Goal: Transaction & Acquisition: Download file/media

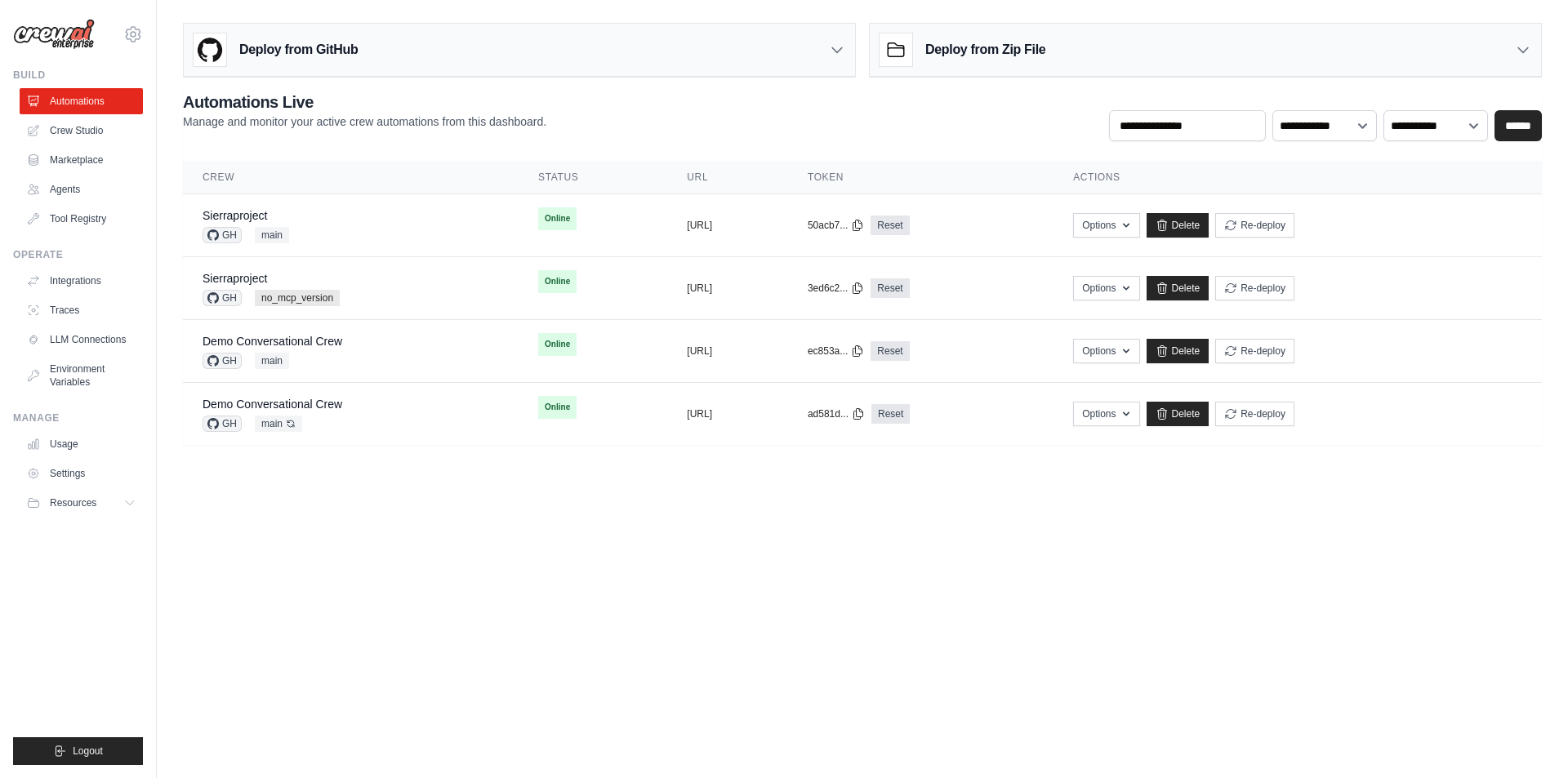
click at [66, 220] on link "Tool Registry" at bounding box center [81, 219] width 123 height 26
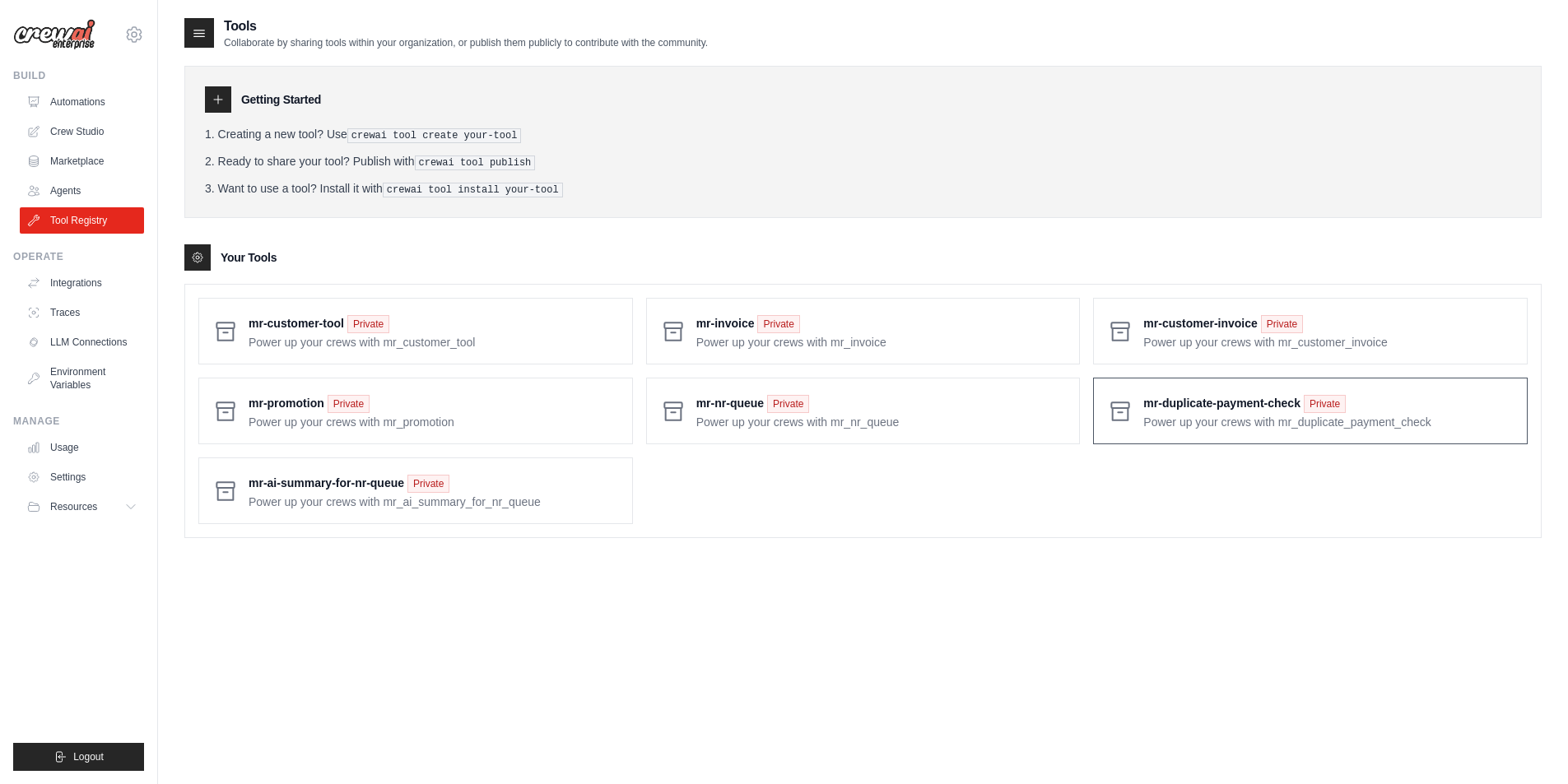
click at [1156, 402] on span at bounding box center [1329, 410] width 371 height 39
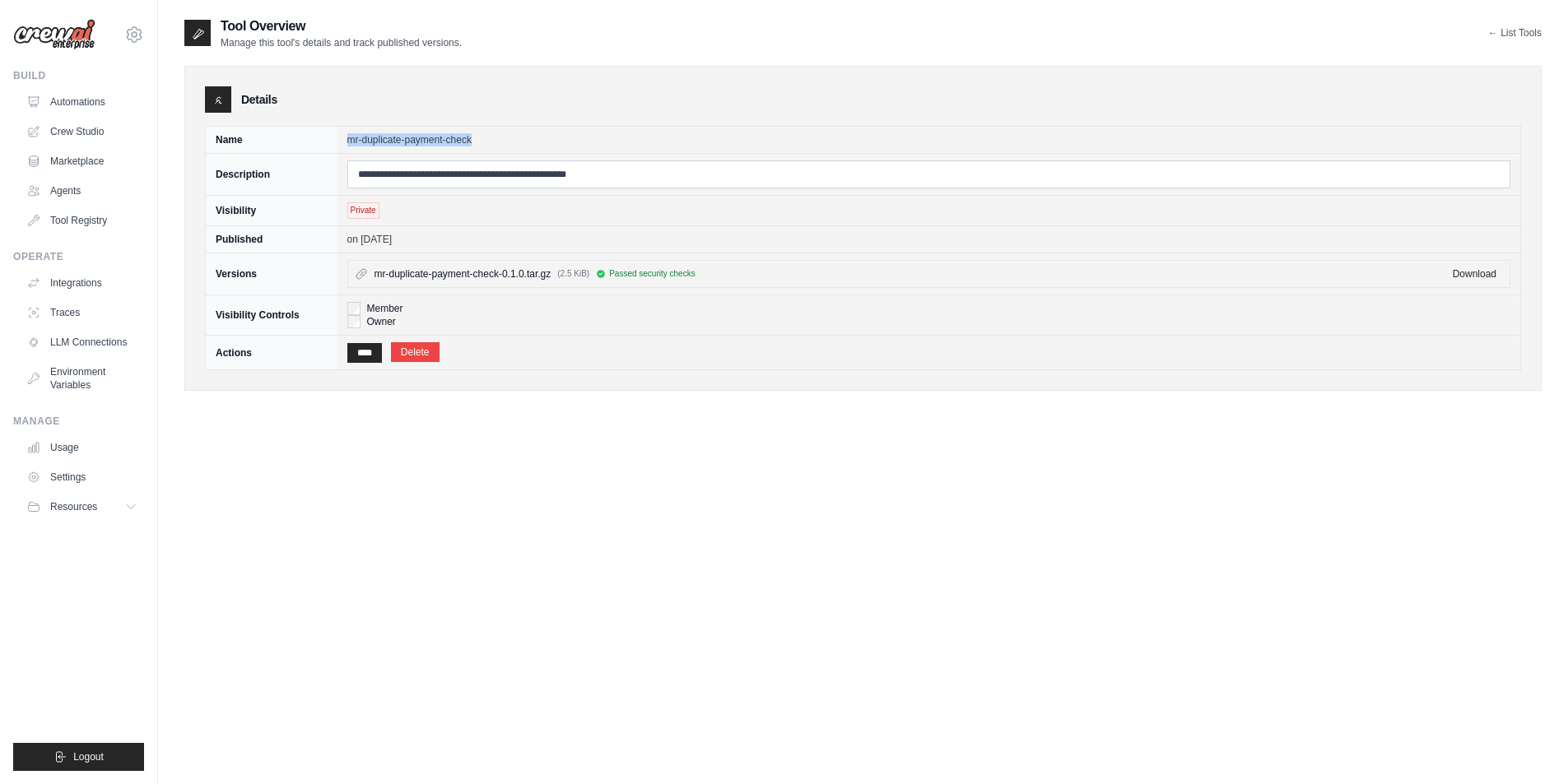
drag, startPoint x: 345, startPoint y: 136, endPoint x: 531, endPoint y: 138, distance: 186.0
click at [531, 138] on td "mr-duplicate-payment-check" at bounding box center [929, 140] width 1183 height 27
copy td "mr-duplicate-payment-check"
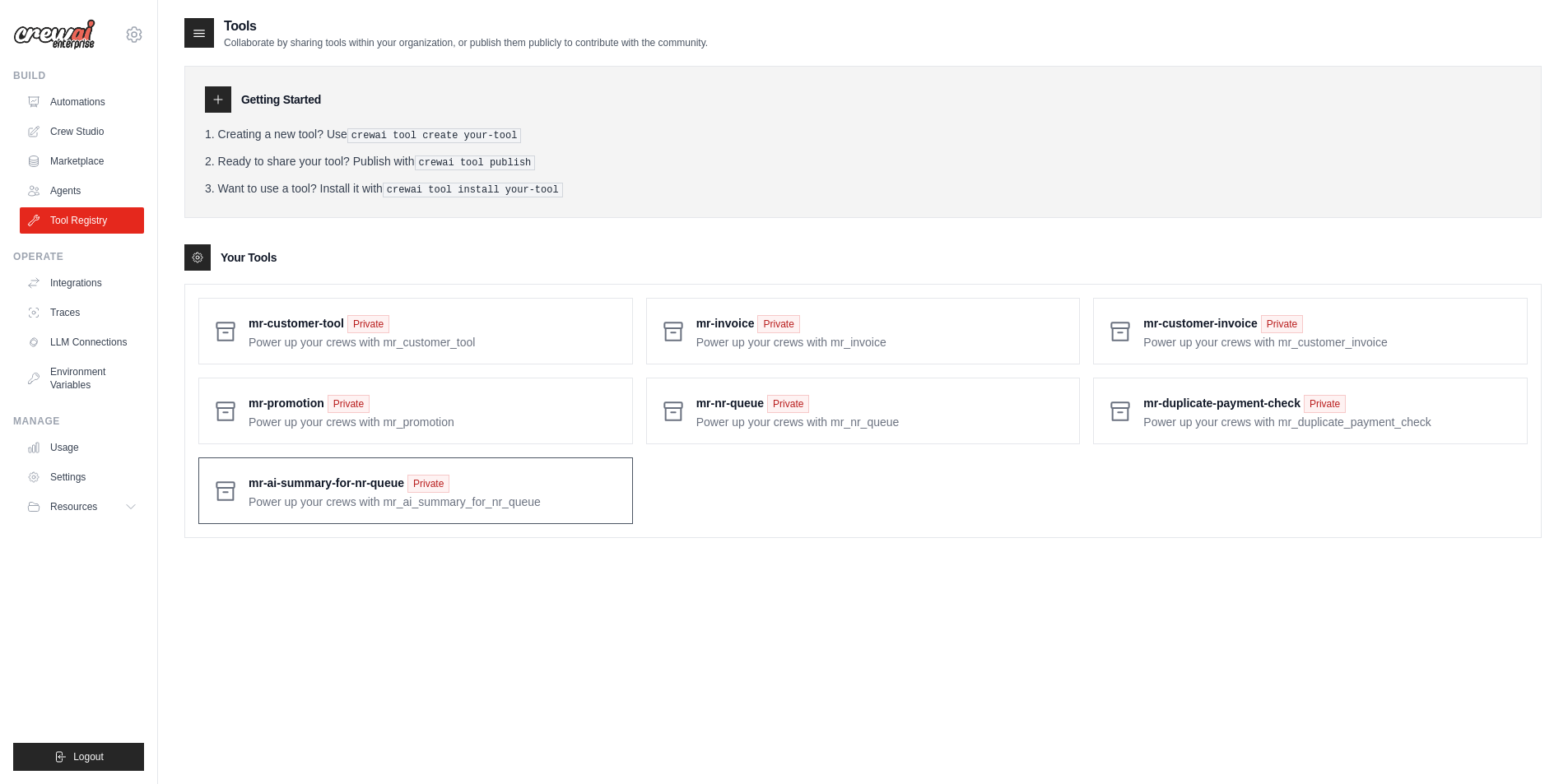
click at [369, 489] on span at bounding box center [434, 491] width 371 height 39
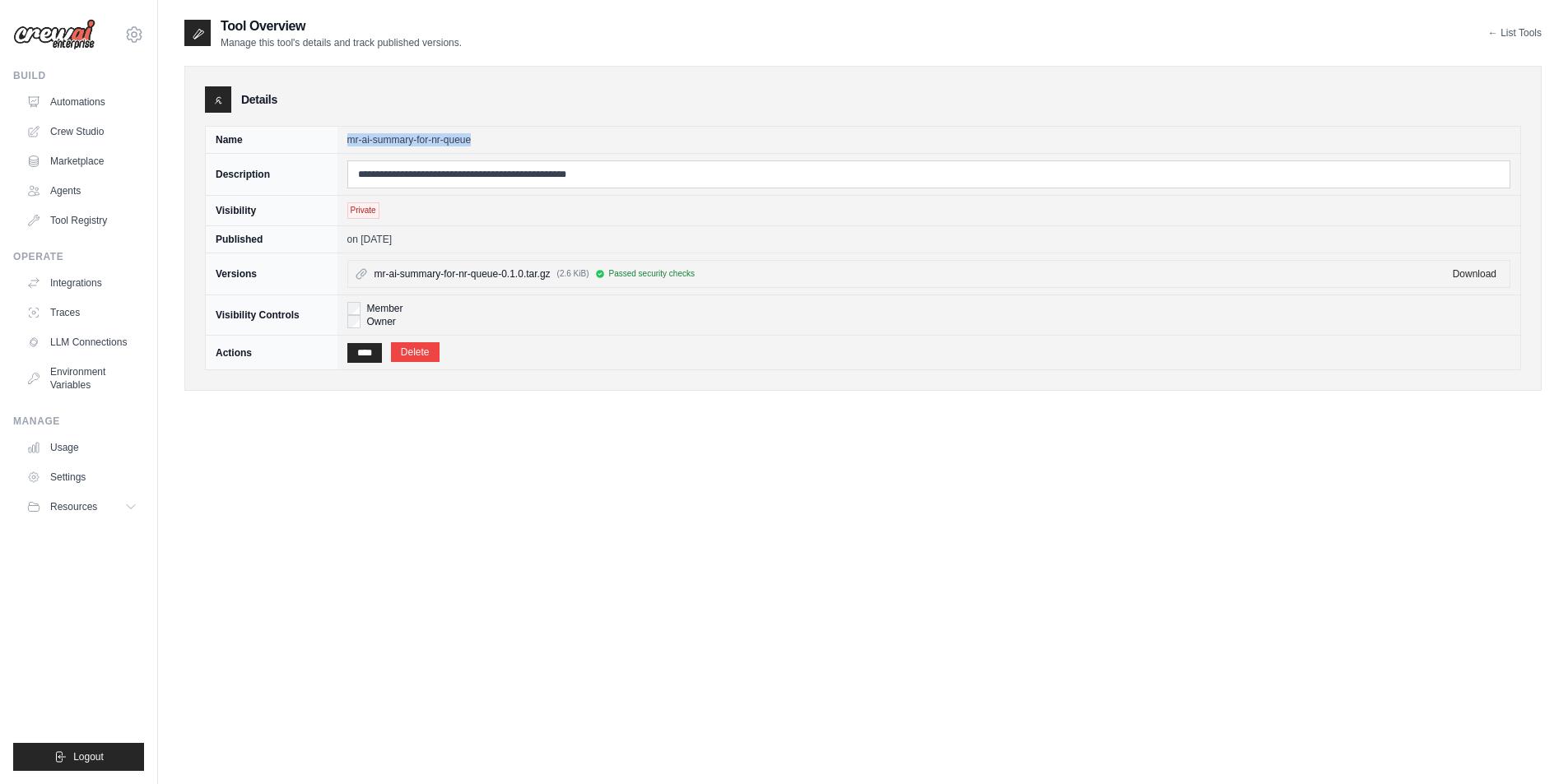
drag, startPoint x: 471, startPoint y: 140, endPoint x: 295, endPoint y: 140, distance: 176.0
click at [295, 140] on tr "Name mr-[PERSON_NAME]-summary-for-nr-queue" at bounding box center [863, 140] width 1315 height 27
copy tr "mr-ai-summary-for-nr-queue"
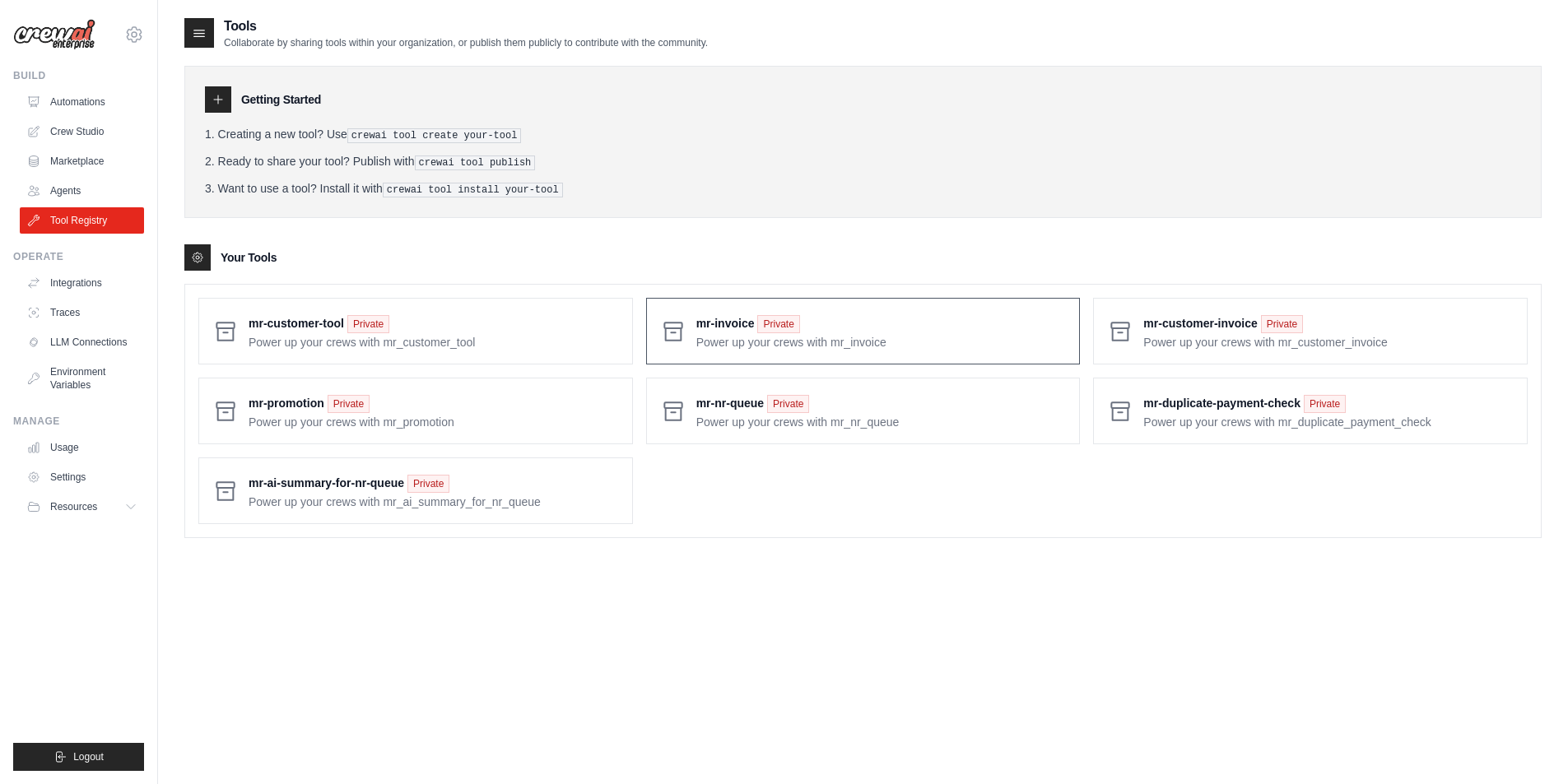
click at [728, 321] on span at bounding box center [881, 331] width 371 height 39
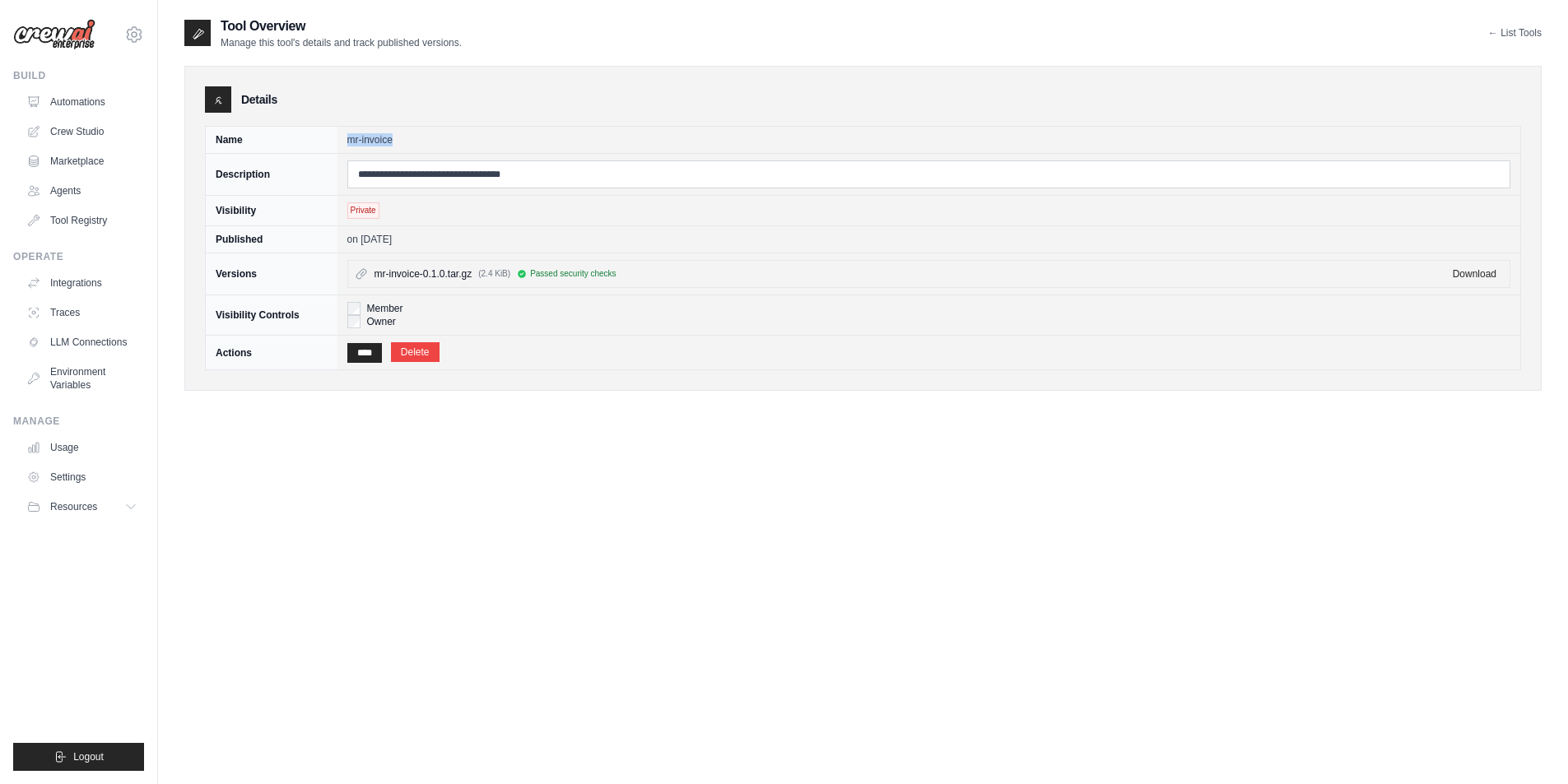
drag, startPoint x: 396, startPoint y: 140, endPoint x: 326, endPoint y: 138, distance: 70.0
click at [326, 138] on tr "Name mr-[PERSON_NAME]" at bounding box center [863, 140] width 1315 height 27
copy tr "mr-invoice"
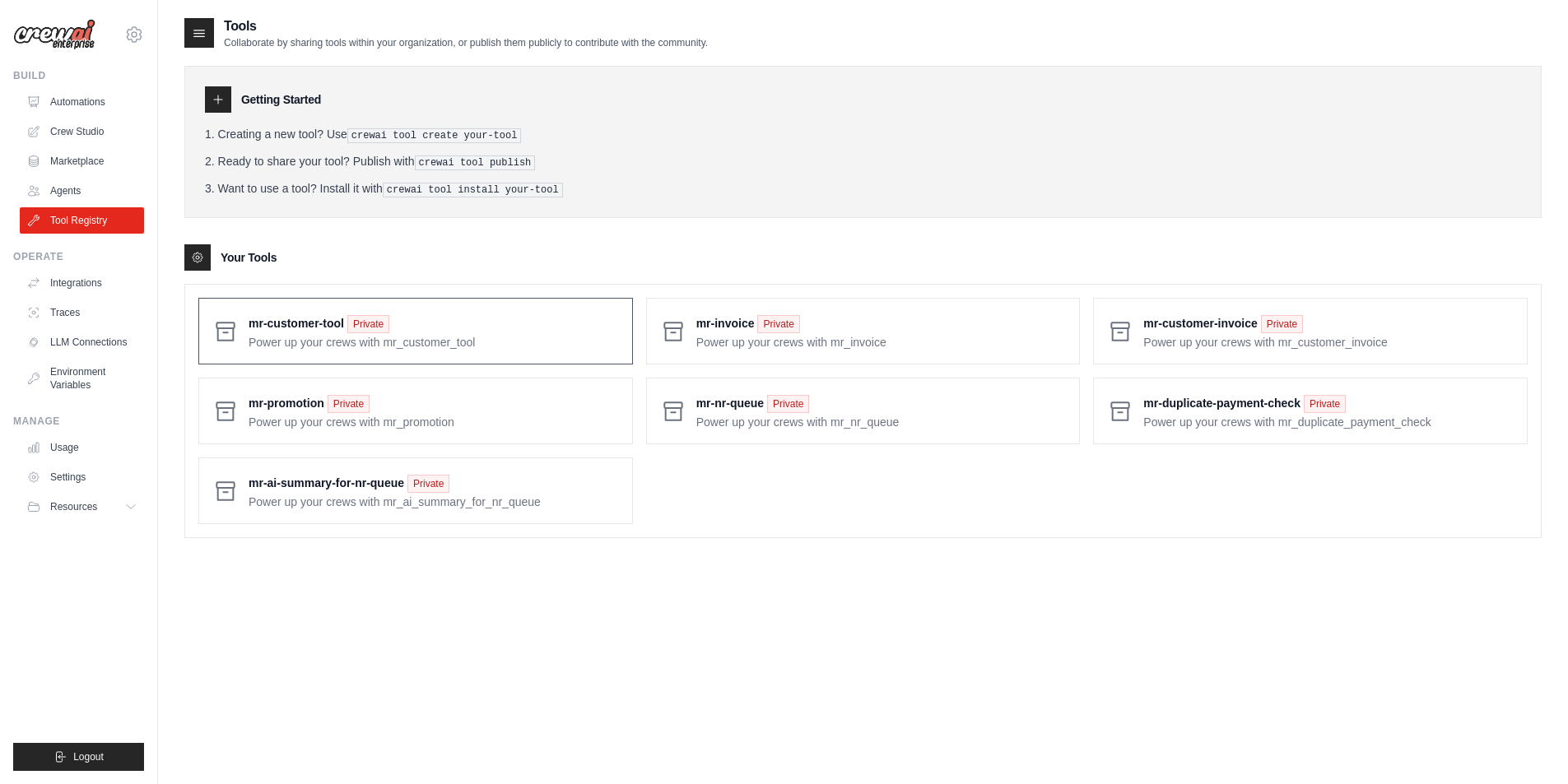
click at [270, 312] on span at bounding box center [434, 331] width 371 height 39
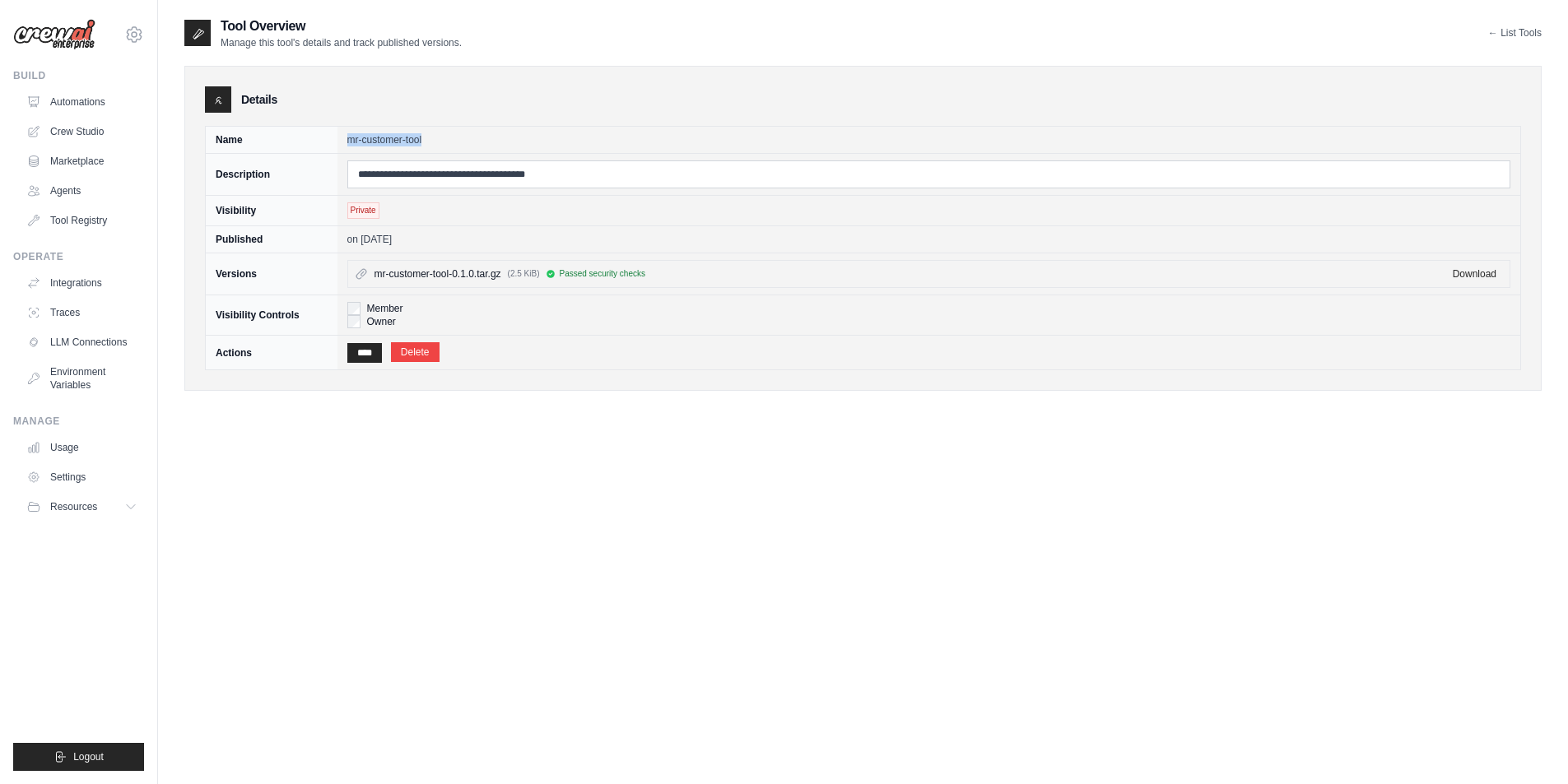
drag, startPoint x: 349, startPoint y: 139, endPoint x: 421, endPoint y: 142, distance: 72.1
click at [421, 142] on td "mr-customer-tool" at bounding box center [929, 140] width 1183 height 27
copy td "mr-customer-tool"
click at [1486, 277] on link "Download" at bounding box center [1474, 274] width 44 height 11
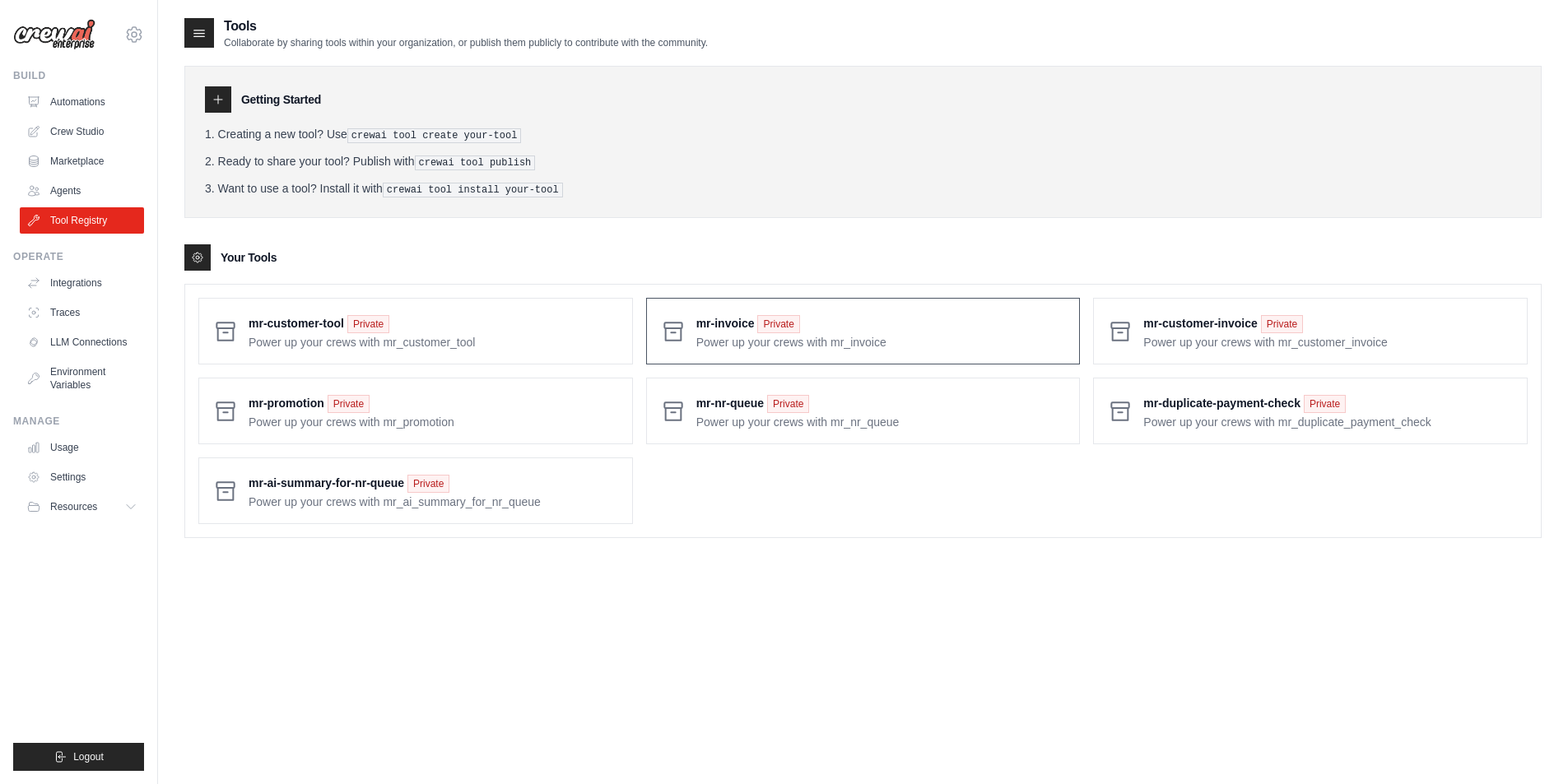
click at [737, 312] on span at bounding box center [881, 331] width 371 height 39
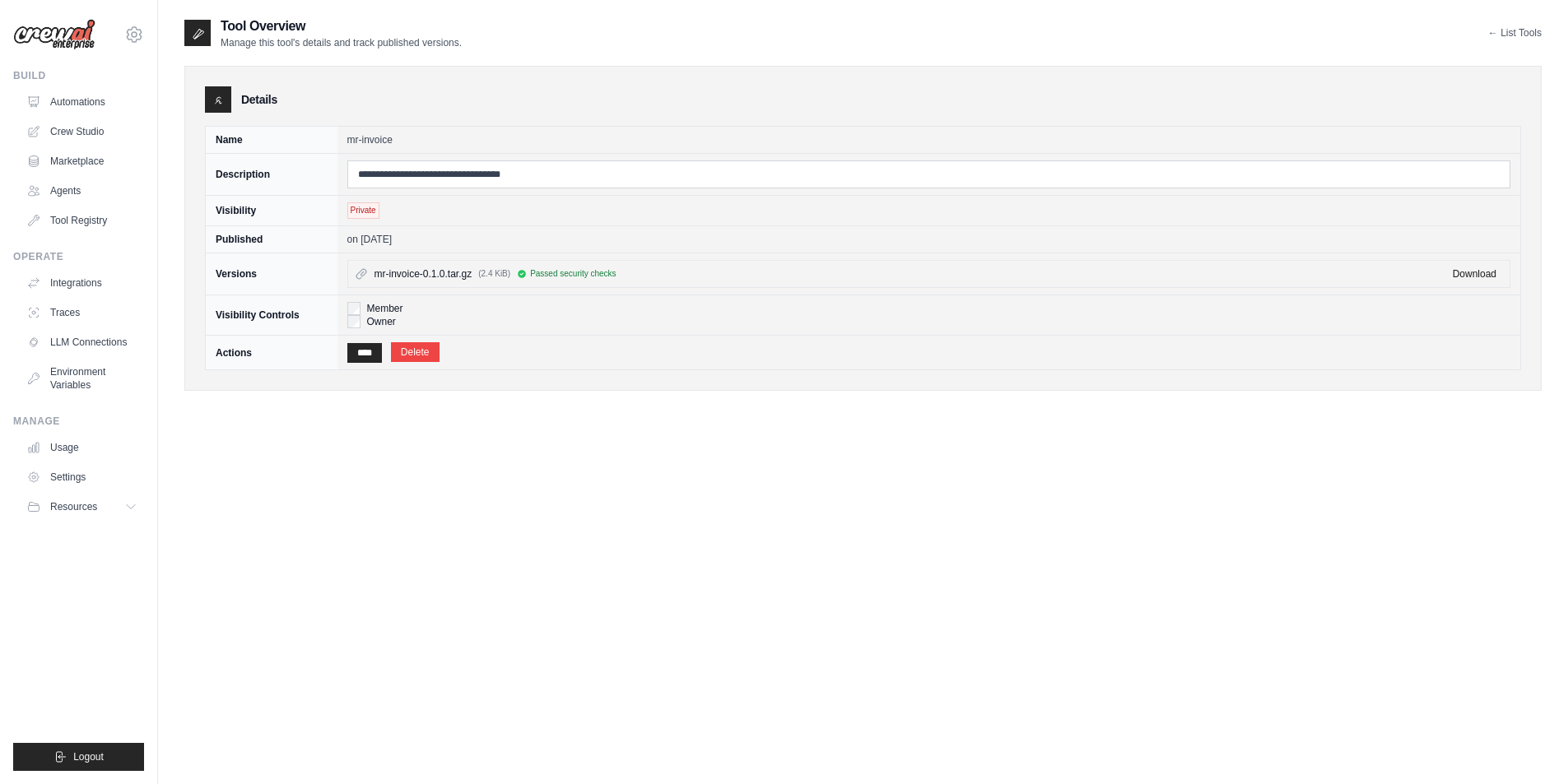
click at [1484, 273] on link "Download" at bounding box center [1474, 274] width 44 height 11
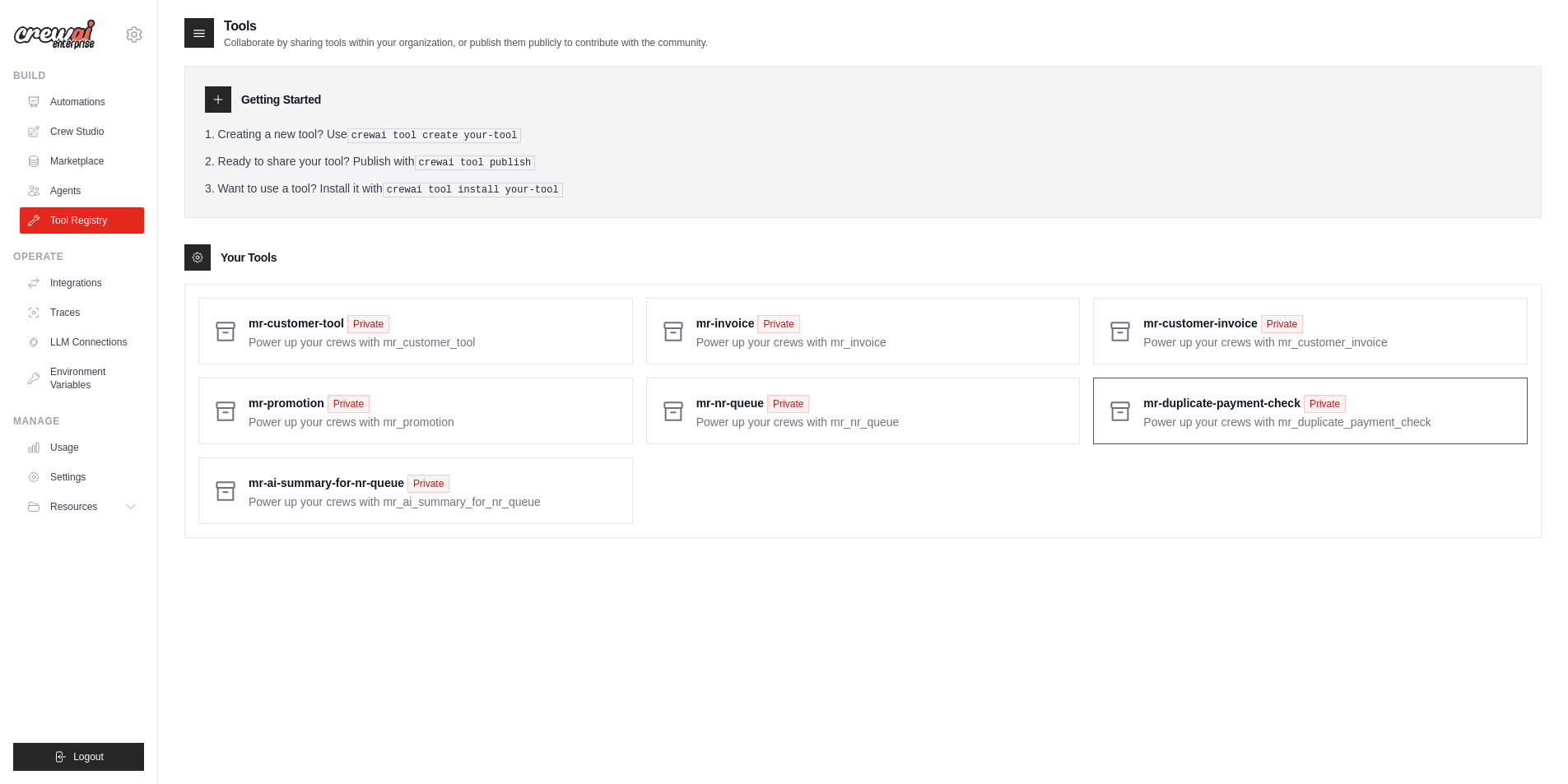
click at [1215, 407] on span at bounding box center [1329, 410] width 371 height 39
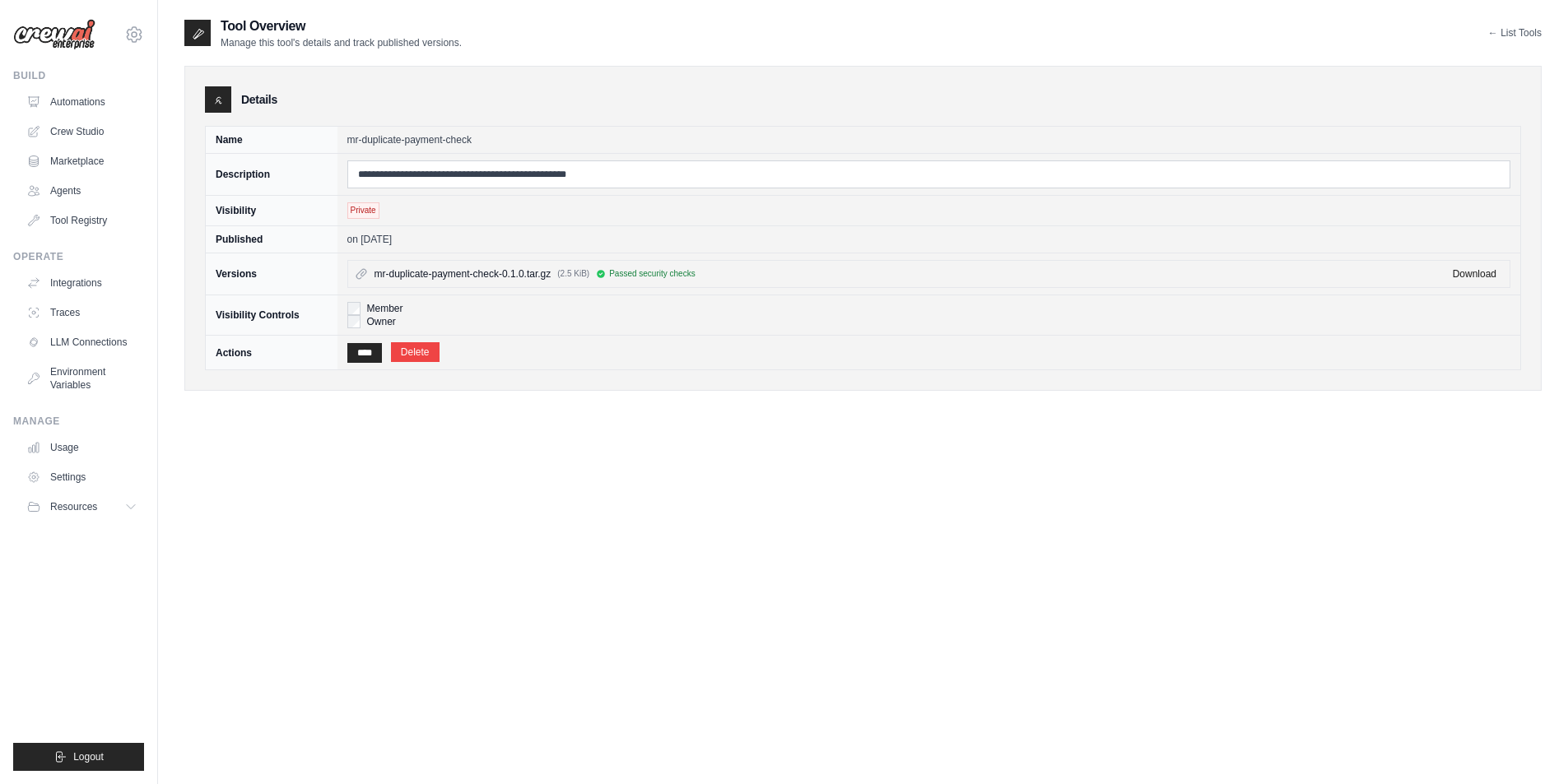
click at [1479, 279] on link "Download" at bounding box center [1474, 274] width 44 height 11
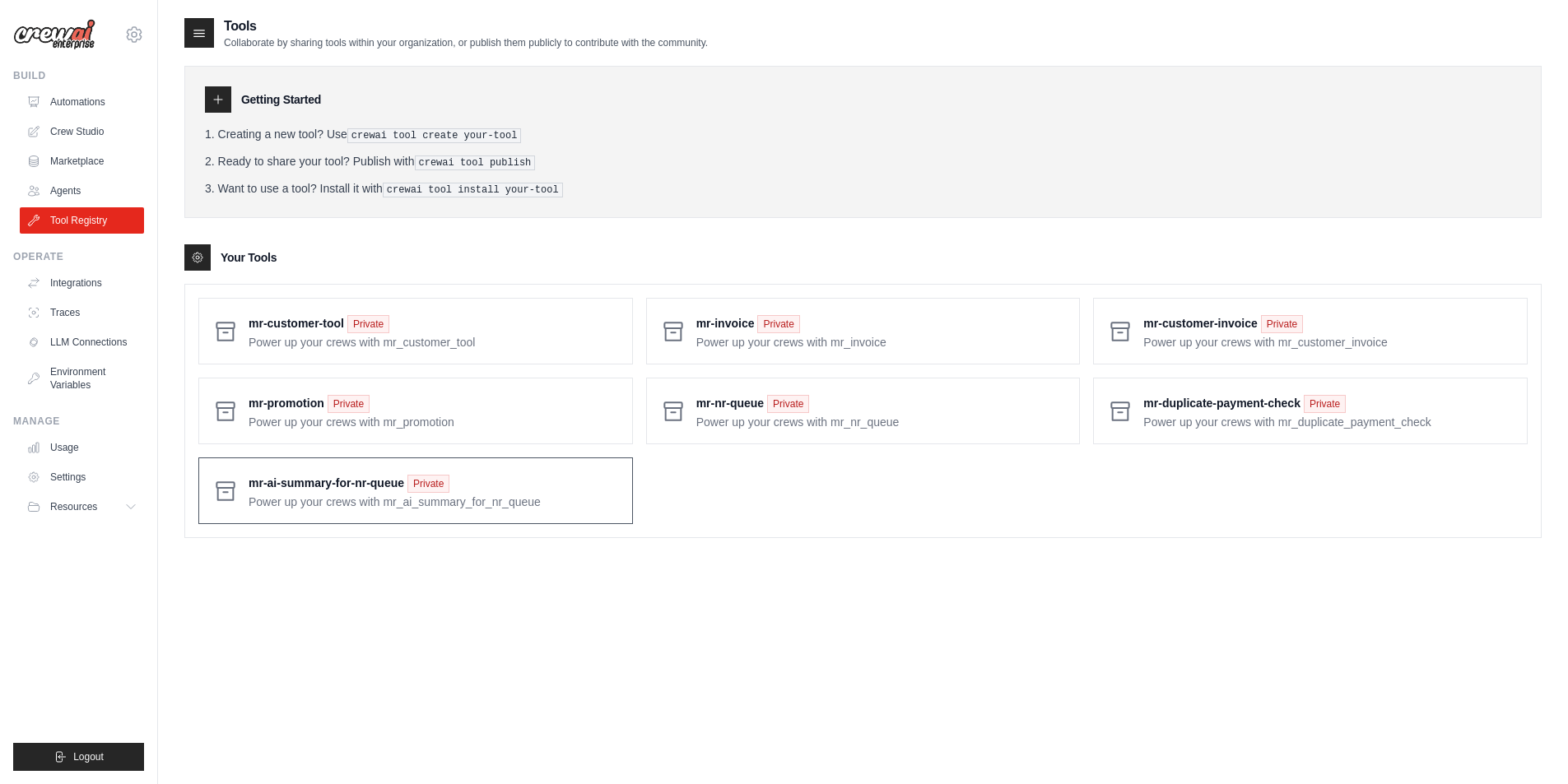
click at [308, 482] on span at bounding box center [434, 491] width 371 height 39
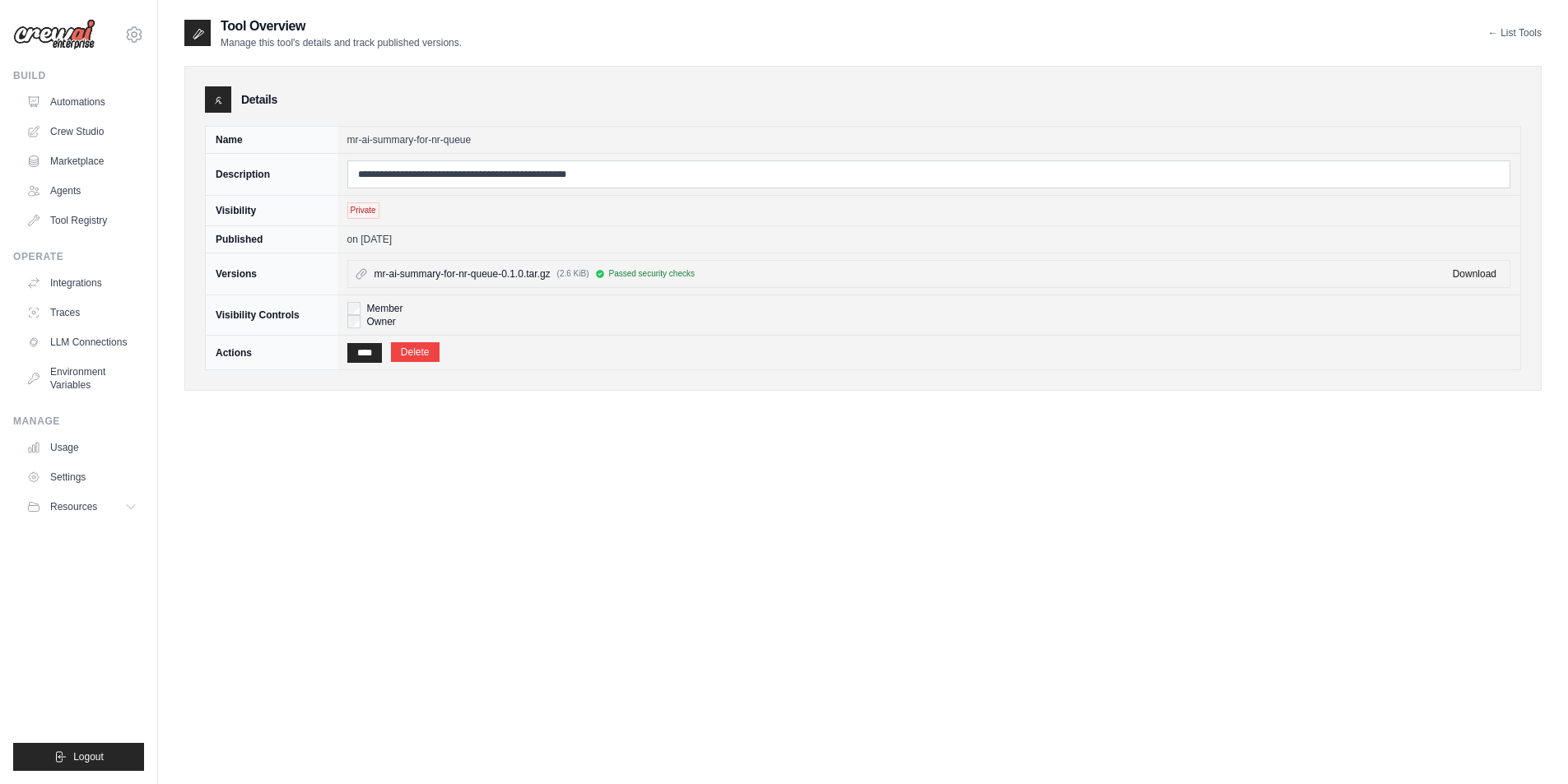
click at [1478, 270] on link "Download" at bounding box center [1474, 274] width 44 height 11
